Goal: Check status

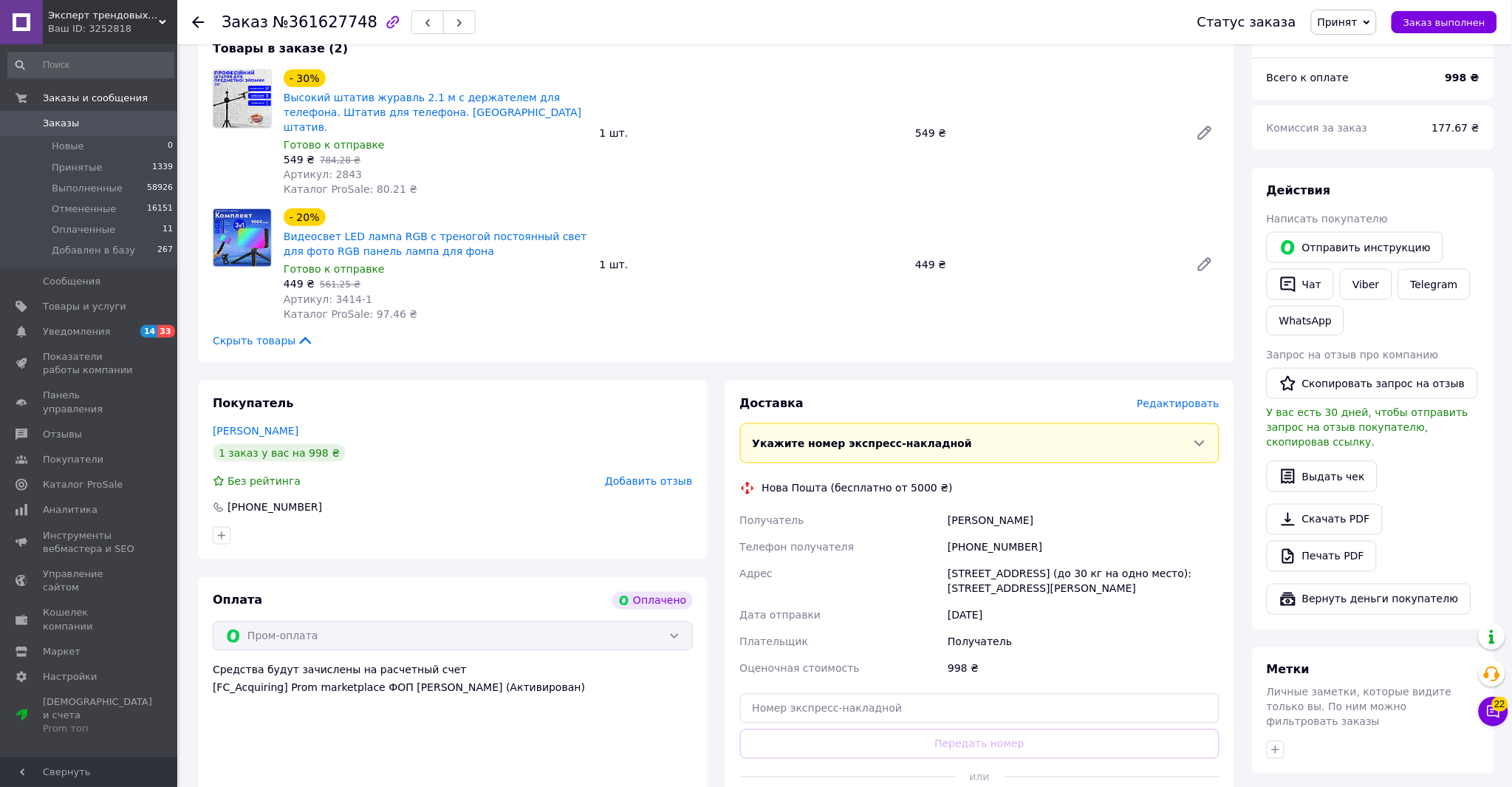
scroll to position [736, 0]
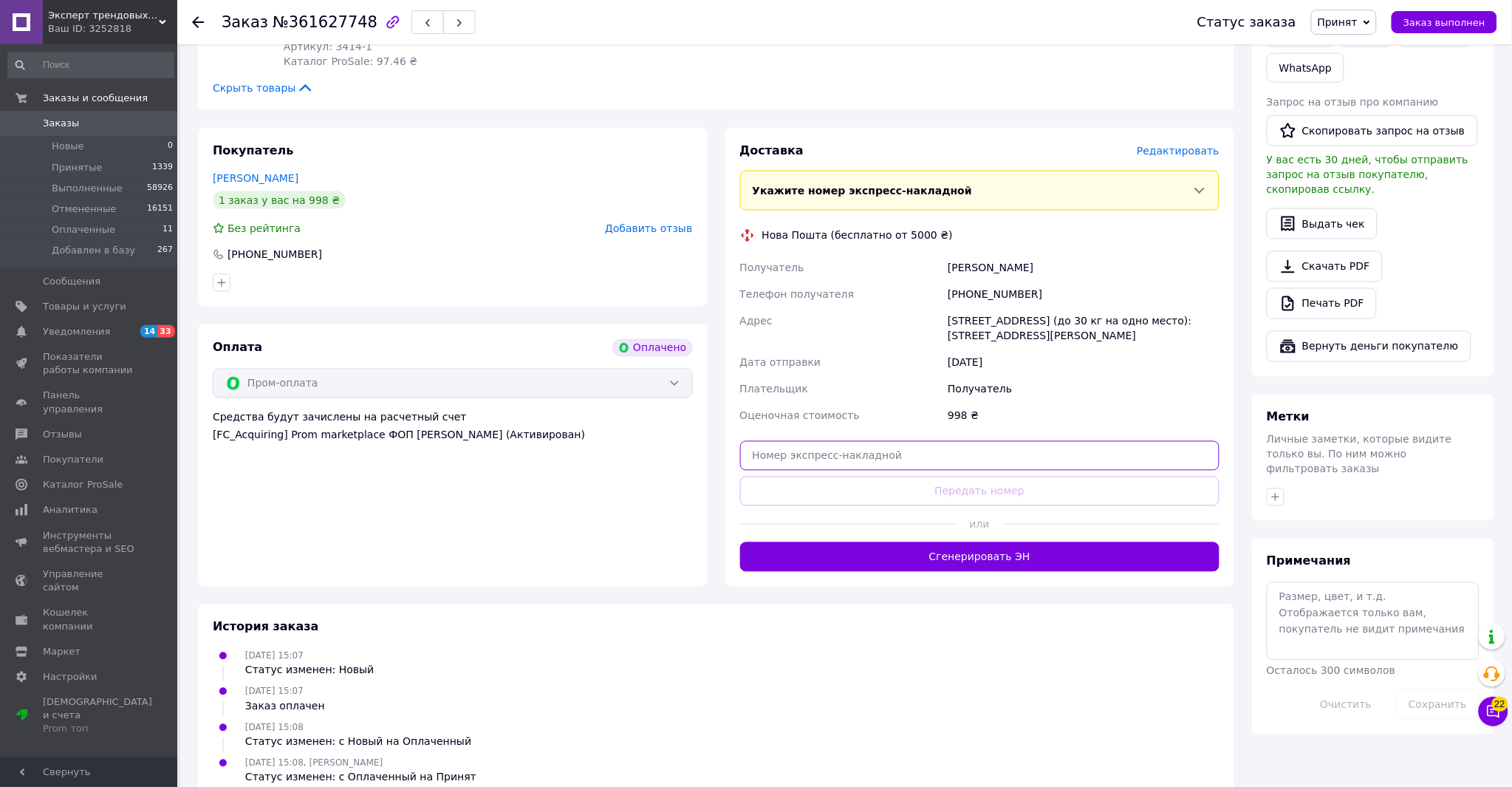
click at [872, 441] on input "text" at bounding box center [980, 455] width 480 height 29
paste input "20451247251155"
type input "20451247251155"
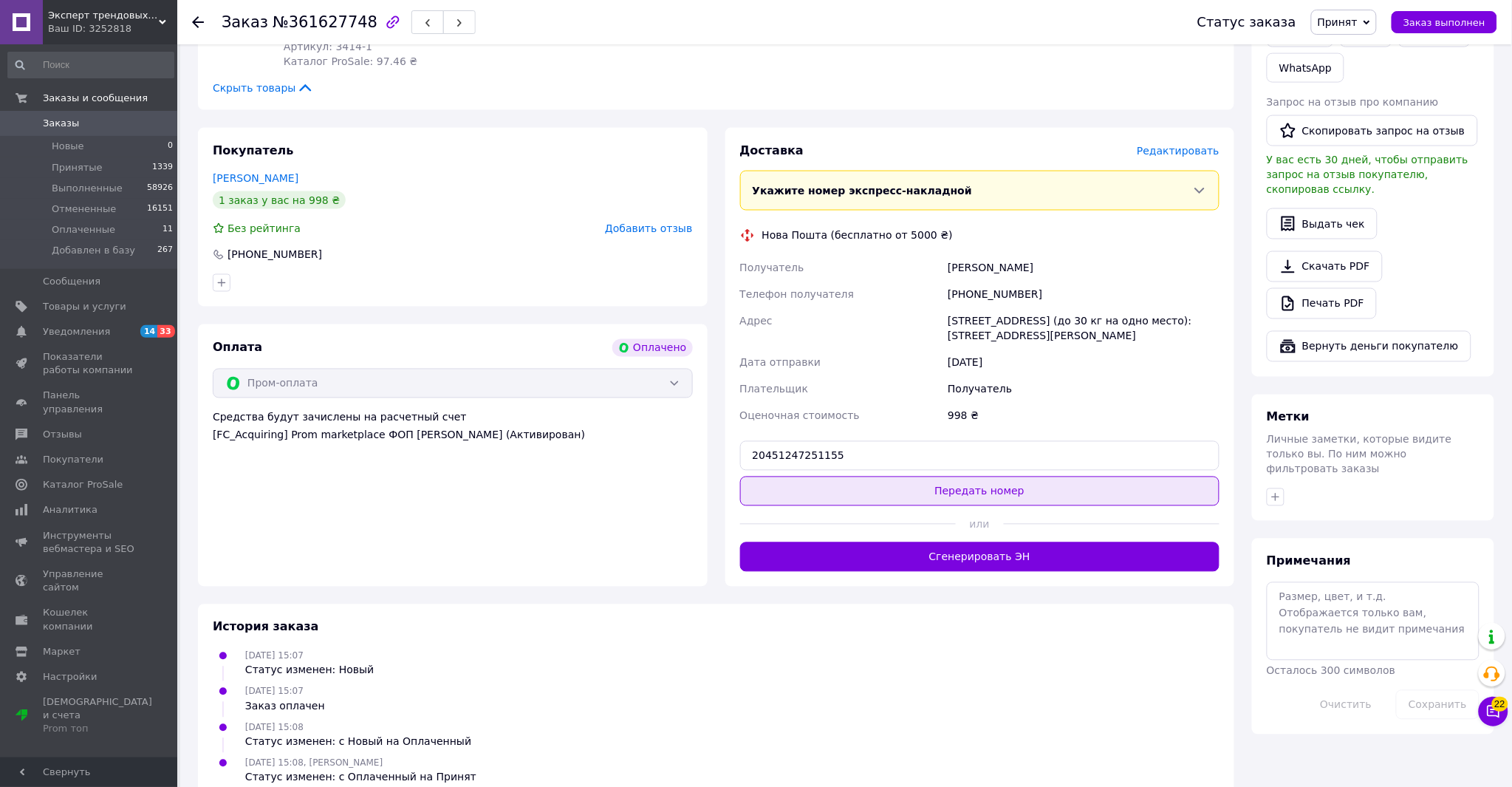
click at [816, 477] on button "Передать номер" at bounding box center [980, 492] width 480 height 29
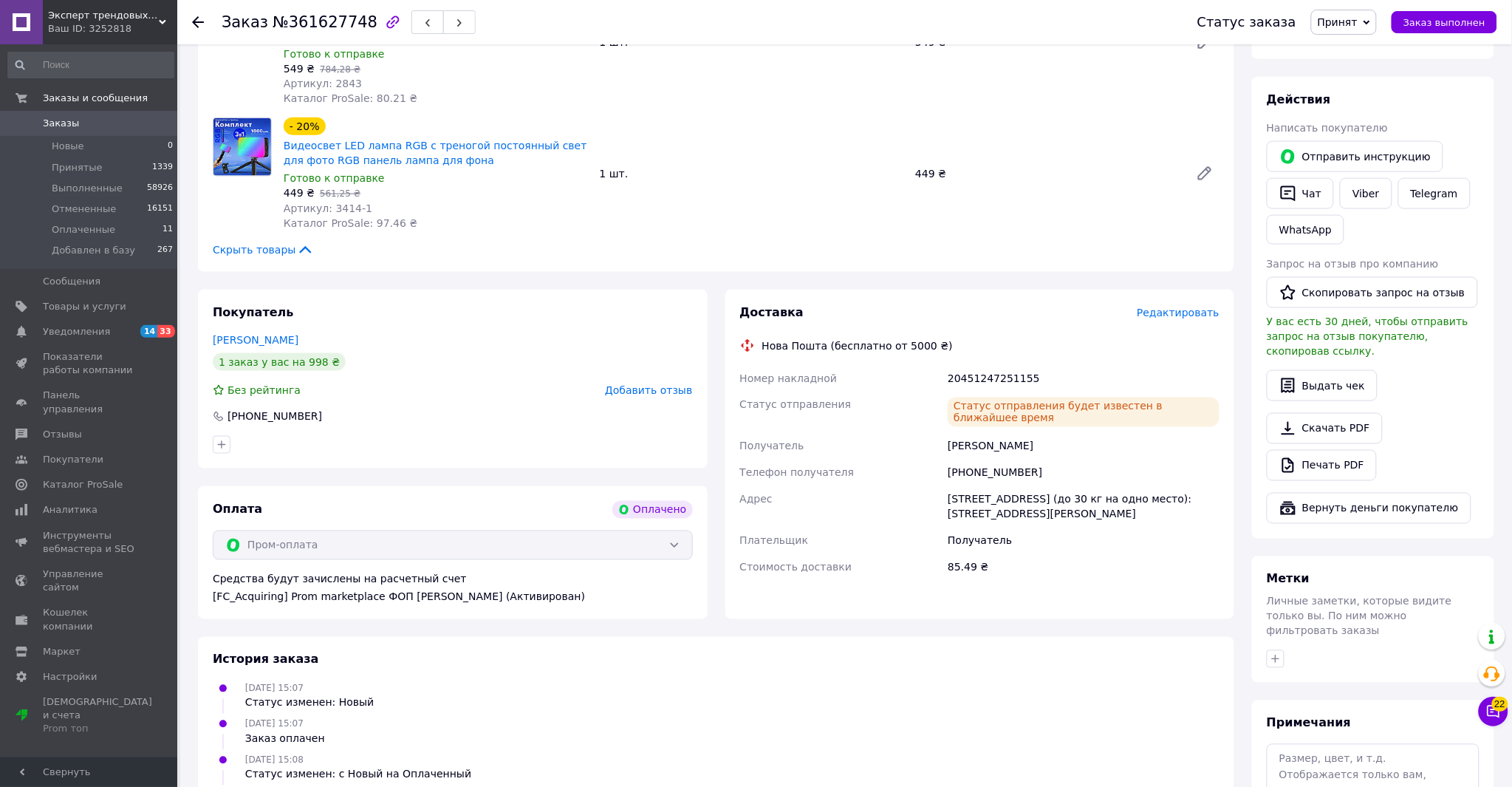
scroll to position [493, 0]
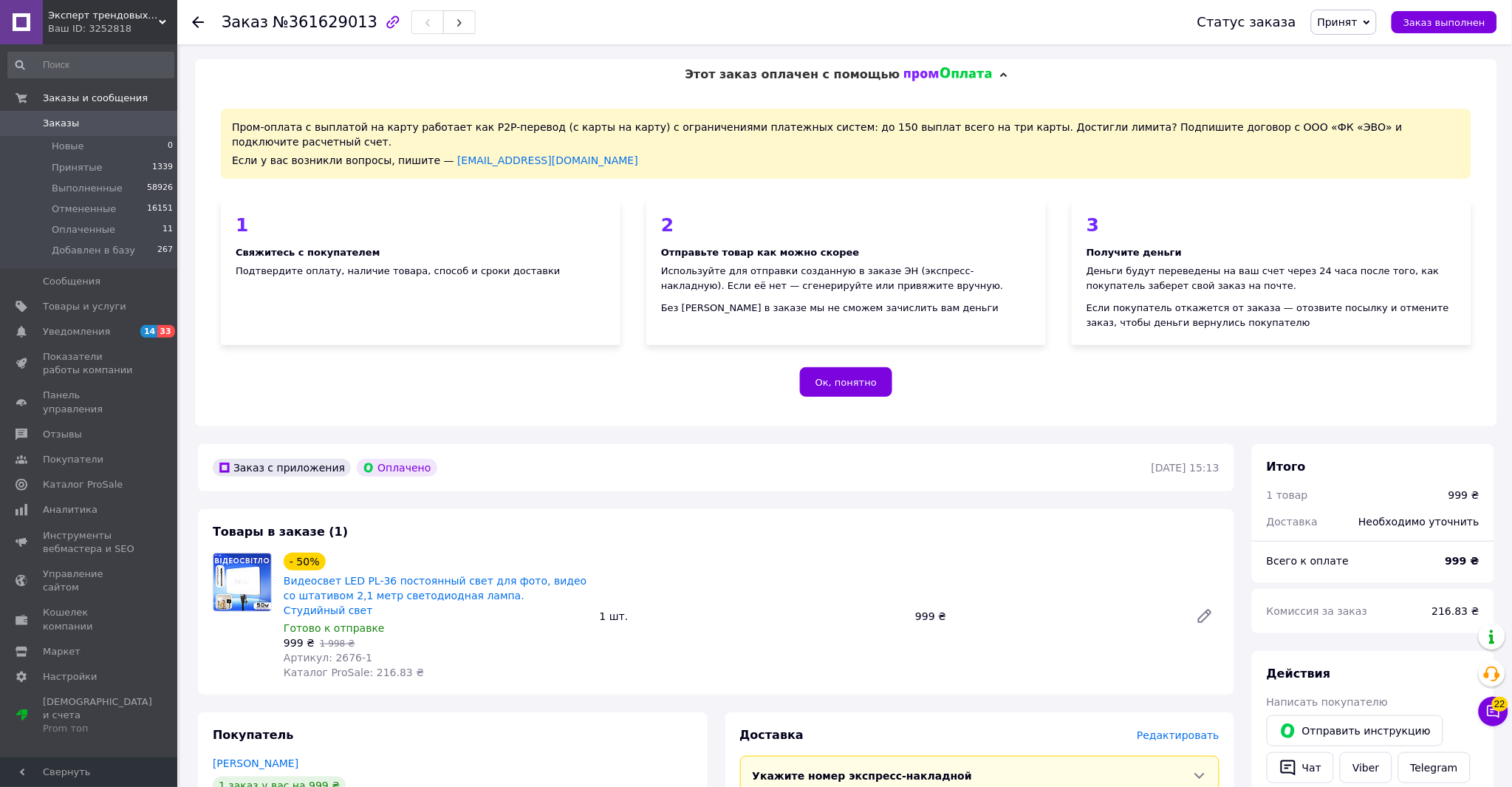
click at [787, 81] on span "Этот заказ оплачен с помощью" at bounding box center [793, 74] width 215 height 14
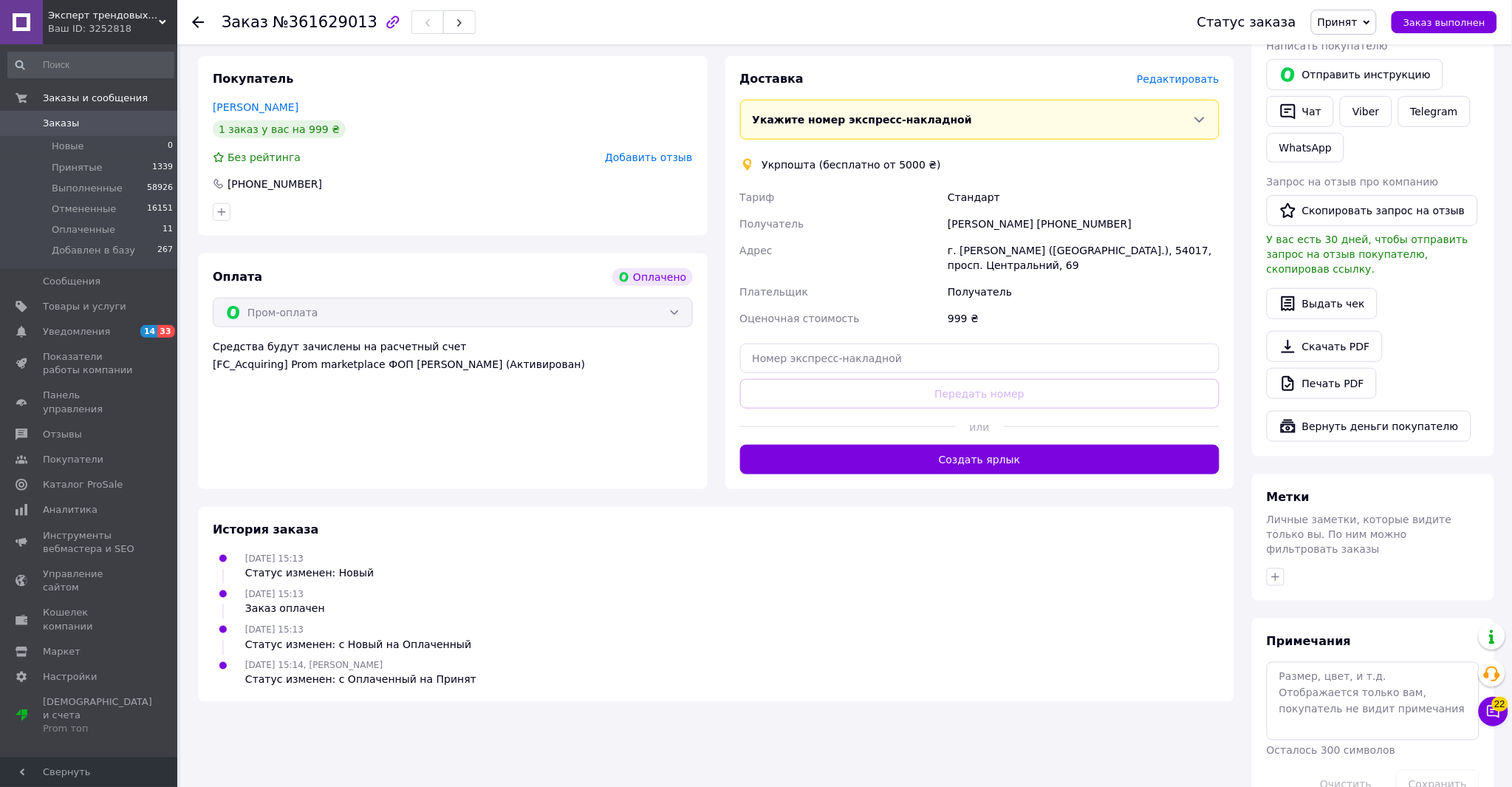
scroll to position [337, 0]
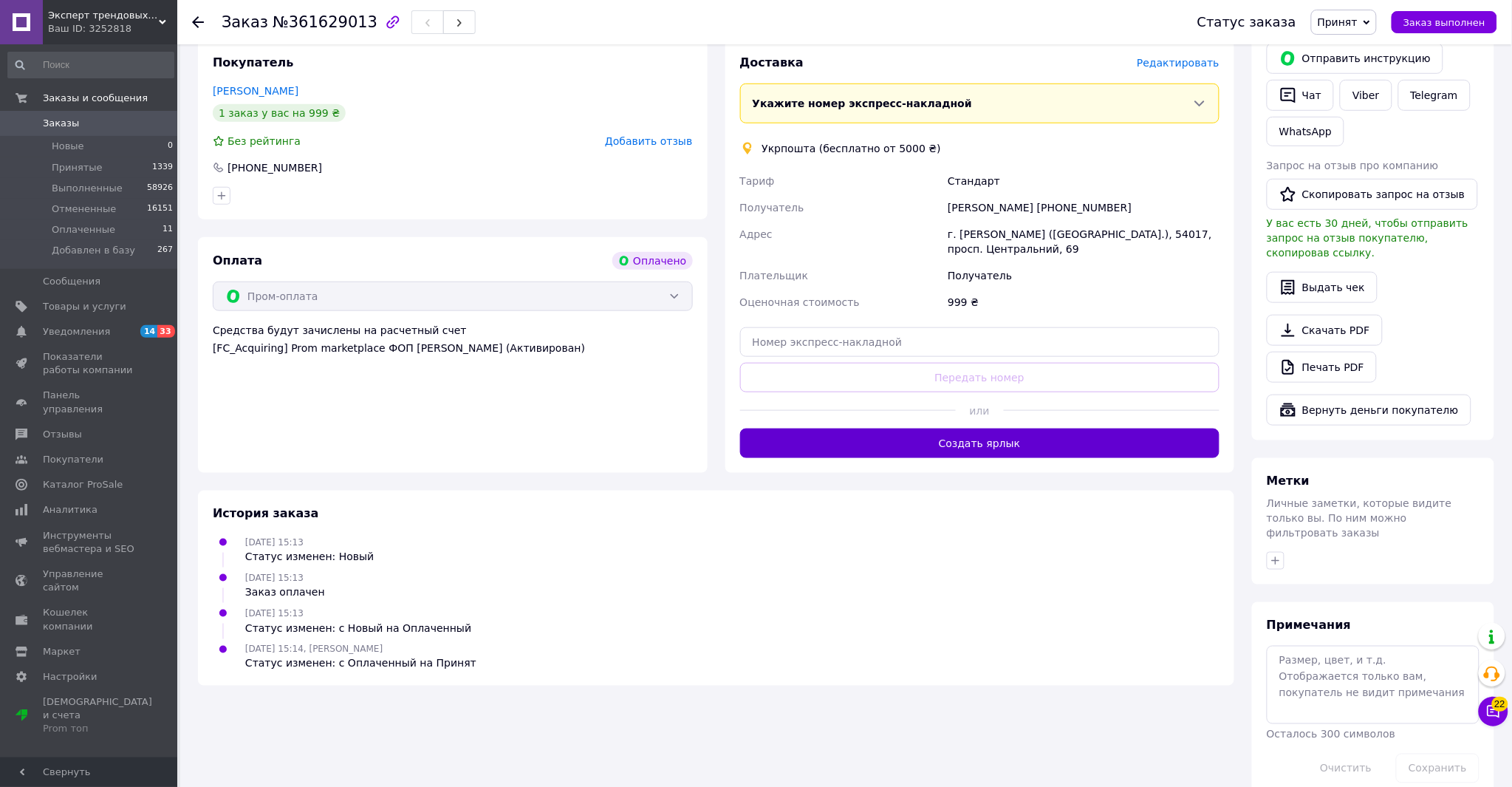
click at [939, 429] on button "Создать ярлык" at bounding box center [980, 443] width 480 height 29
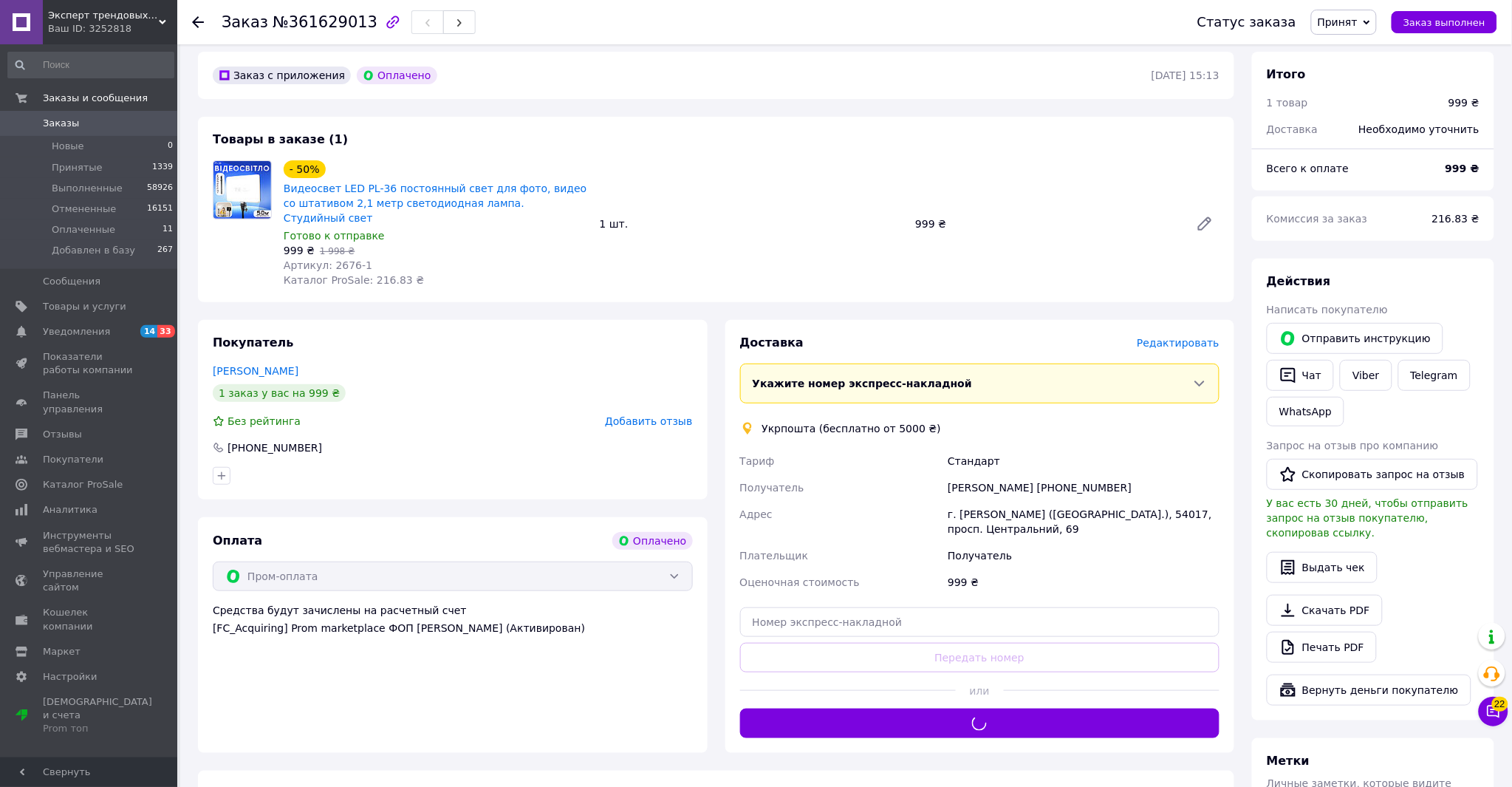
scroll to position [0, 0]
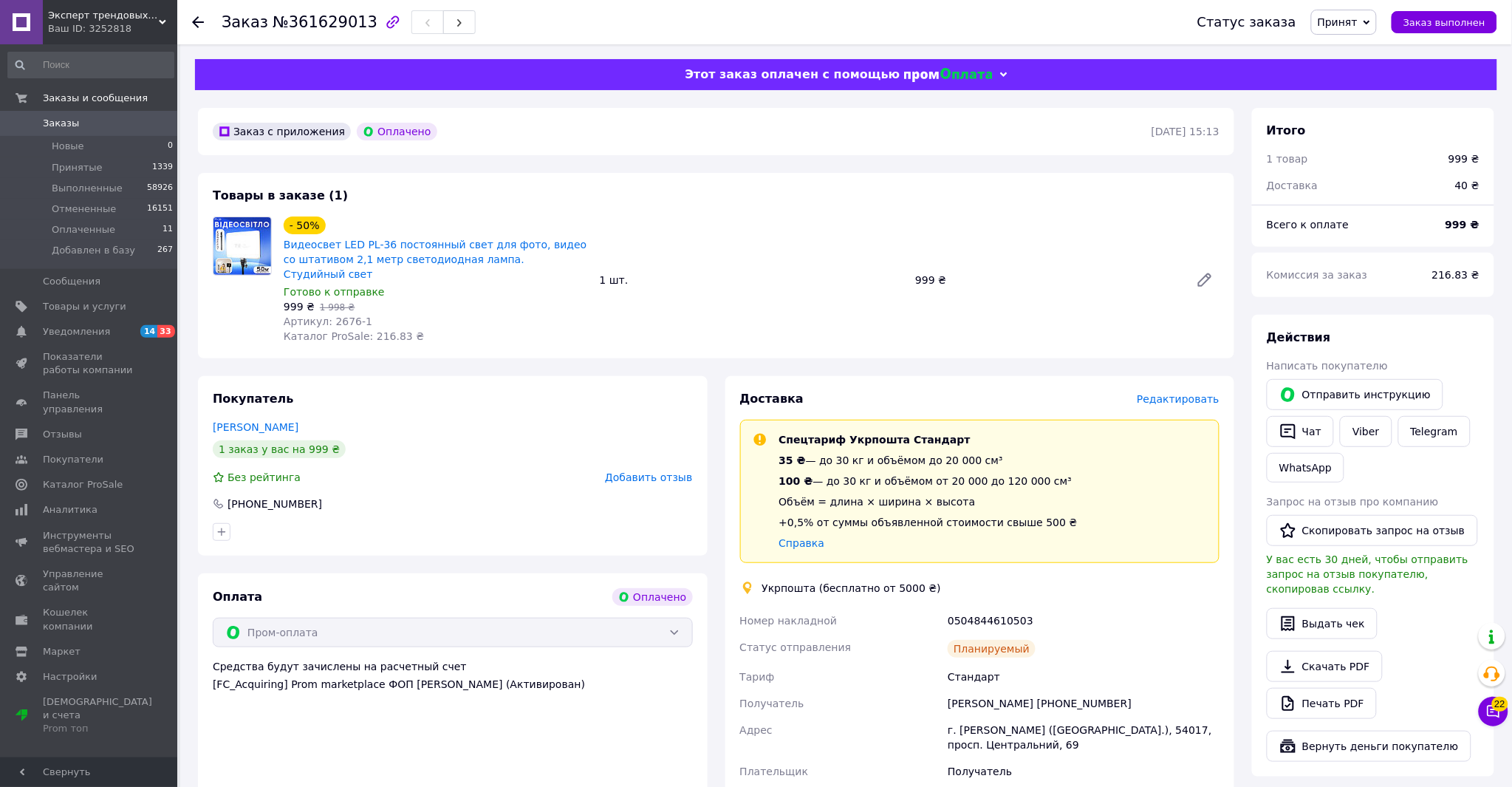
click at [964, 611] on div "0504844610503" at bounding box center [1083, 621] width 278 height 27
copy div "0504844610503"
